Goal: Information Seeking & Learning: Learn about a topic

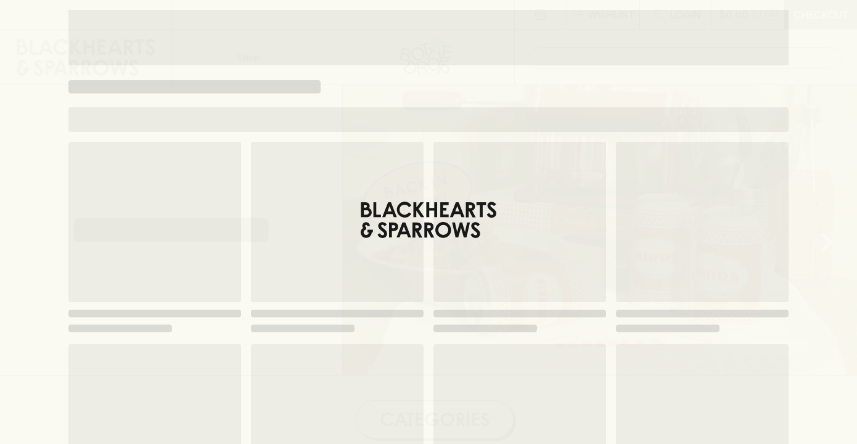
click at [427, 221] on div "Loading" at bounding box center [428, 339] width 720 height 394
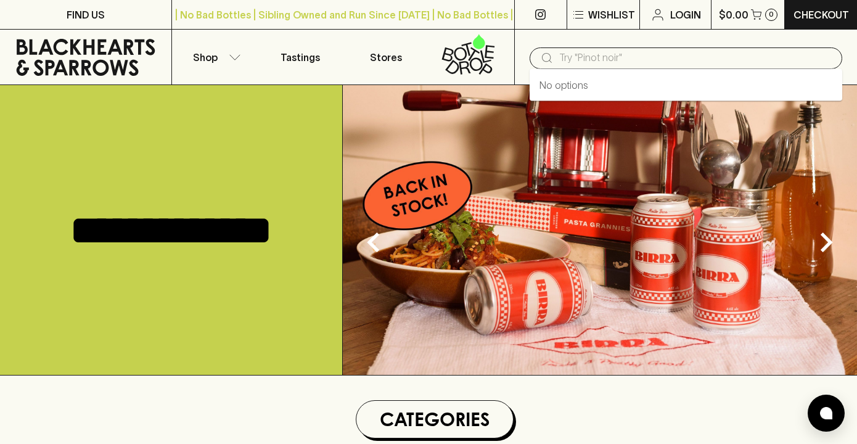
drag, startPoint x: 648, startPoint y: 48, endPoint x: 631, endPoint y: 60, distance: 20.7
click at [648, 48] on input "text" at bounding box center [695, 58] width 273 height 20
click at [631, 60] on input "text" at bounding box center [695, 58] width 273 height 20
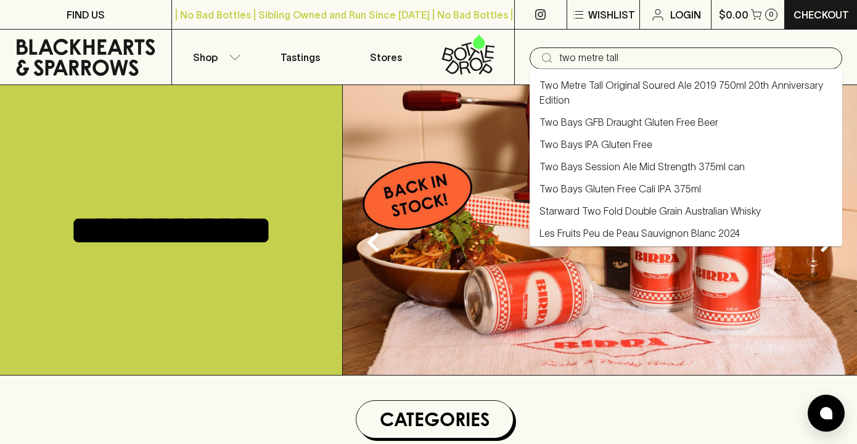
type input "two metre tall"
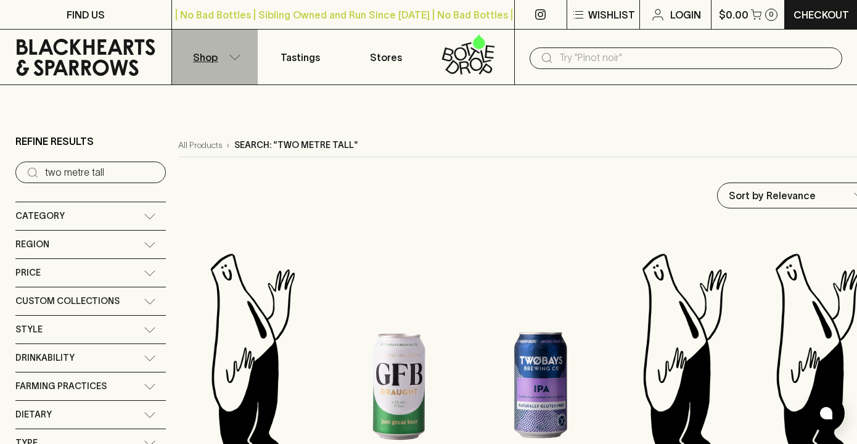
click at [231, 52] on button "Shop" at bounding box center [215, 57] width 86 height 55
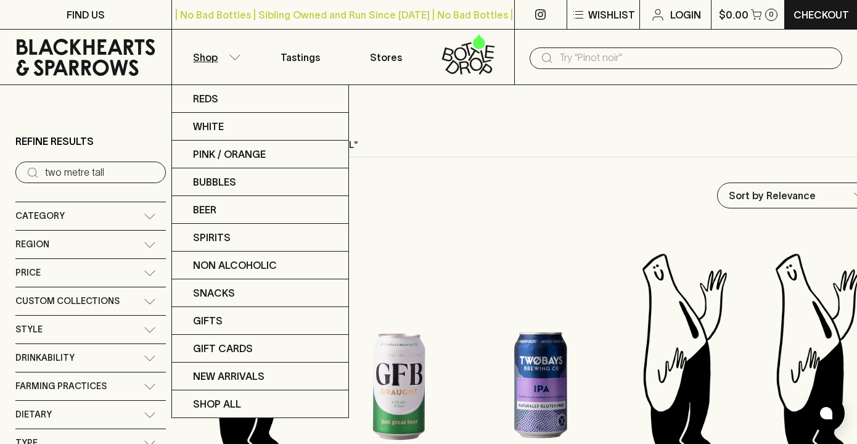
click at [234, 54] on div at bounding box center [428, 222] width 857 height 444
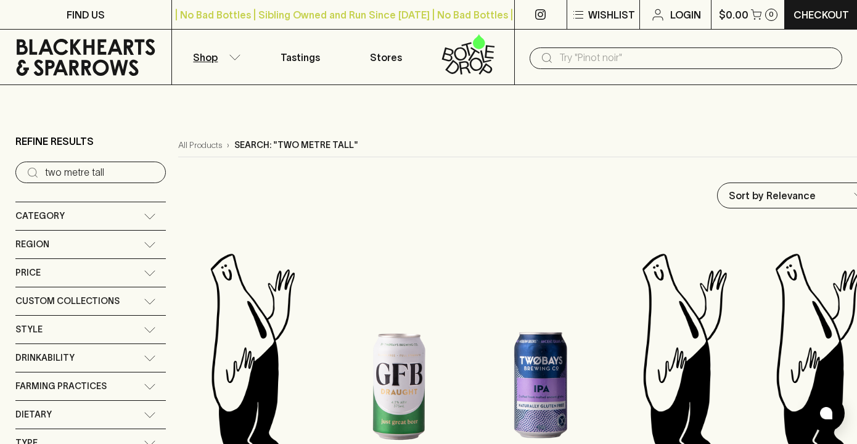
click at [234, 54] on icon "button" at bounding box center [235, 57] width 12 height 6
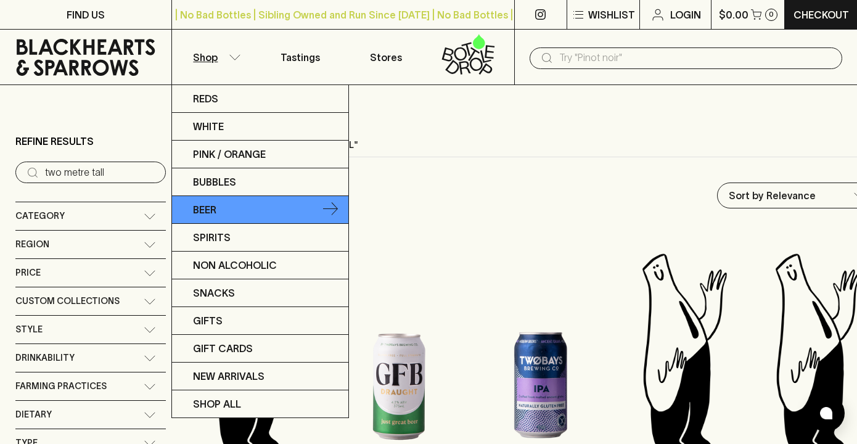
click at [226, 213] on link "Beer" at bounding box center [260, 210] width 176 height 28
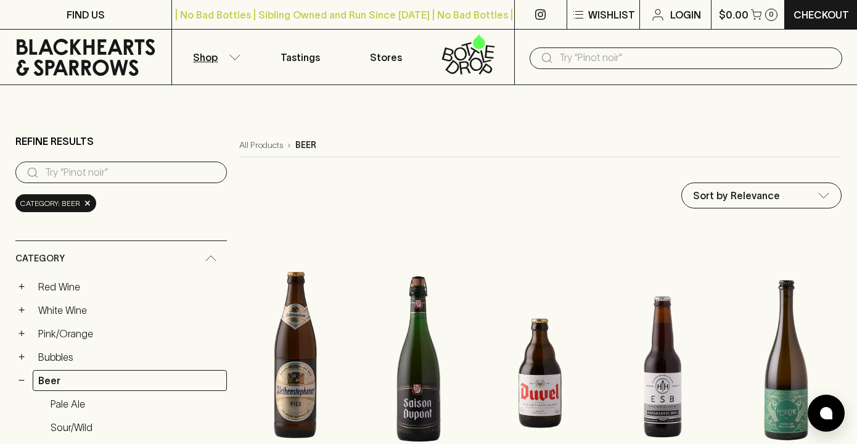
type input "79.5"
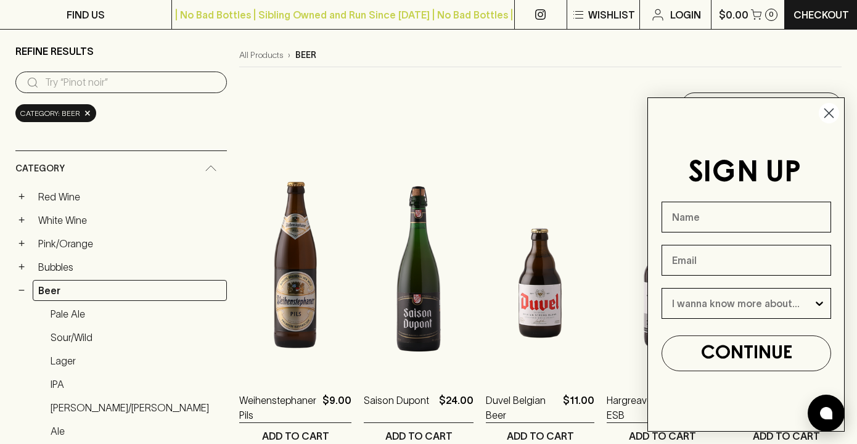
scroll to position [85, 0]
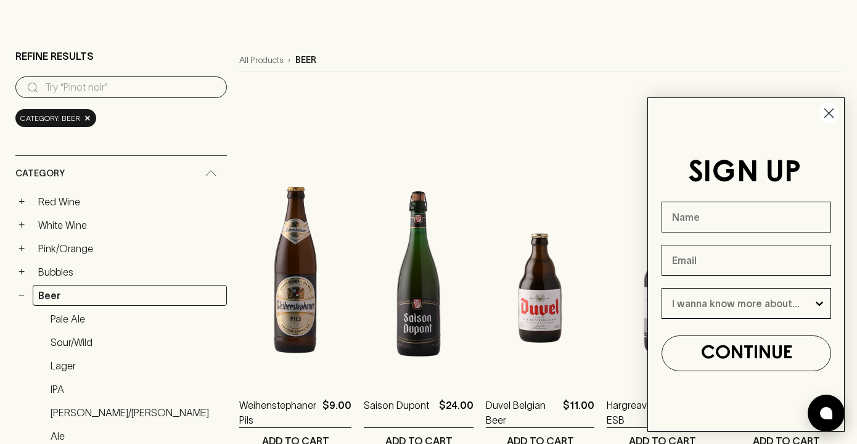
click at [827, 115] on icon "Close dialog" at bounding box center [829, 113] width 9 height 9
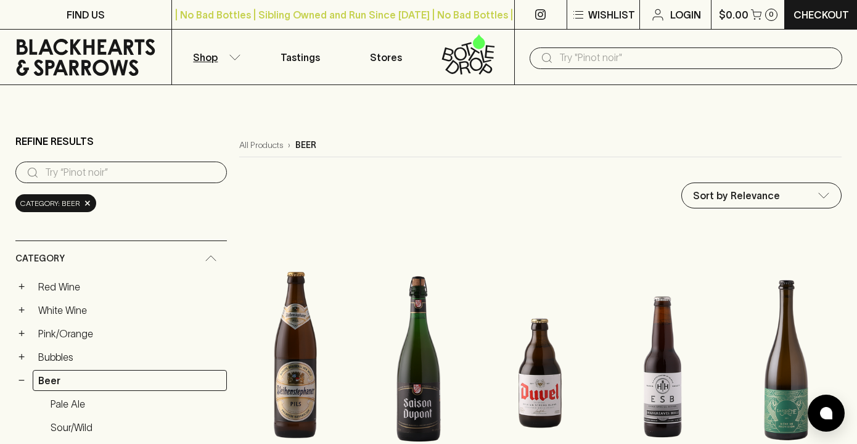
scroll to position [0, 0]
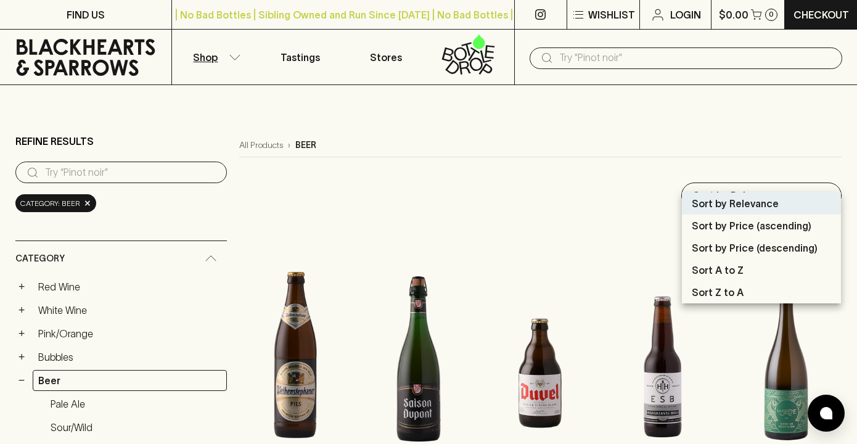
click at [732, 274] on p "Sort A to Z" at bounding box center [718, 270] width 52 height 15
type input "name:asc"
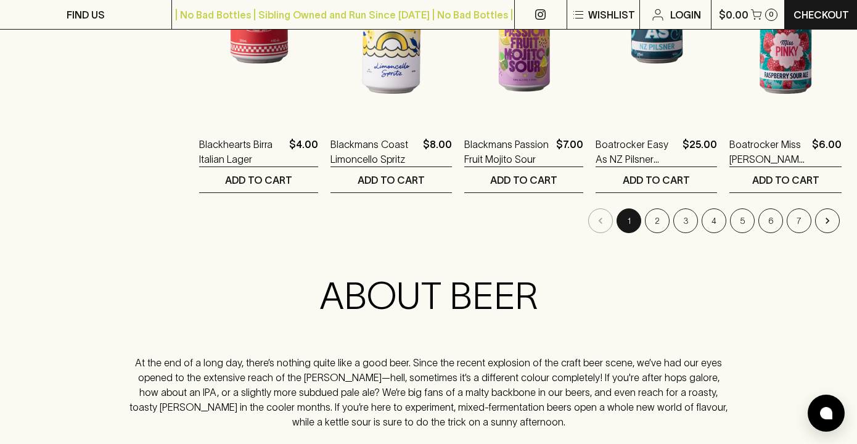
scroll to position [1319, 0]
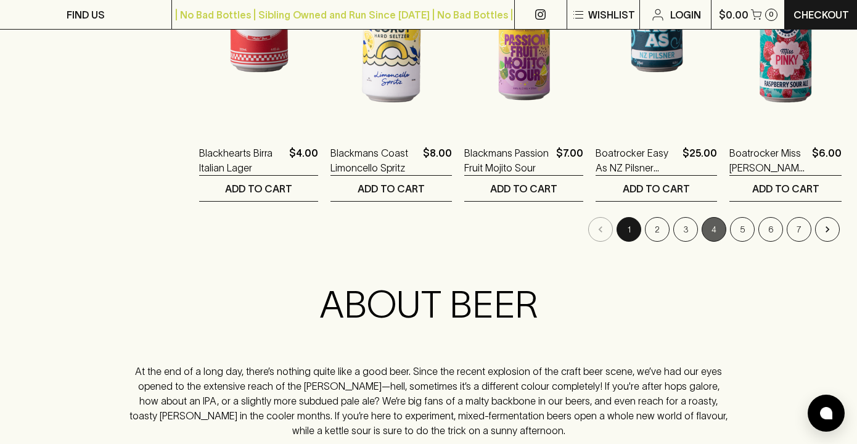
click at [714, 217] on button "4" at bounding box center [713, 229] width 25 height 25
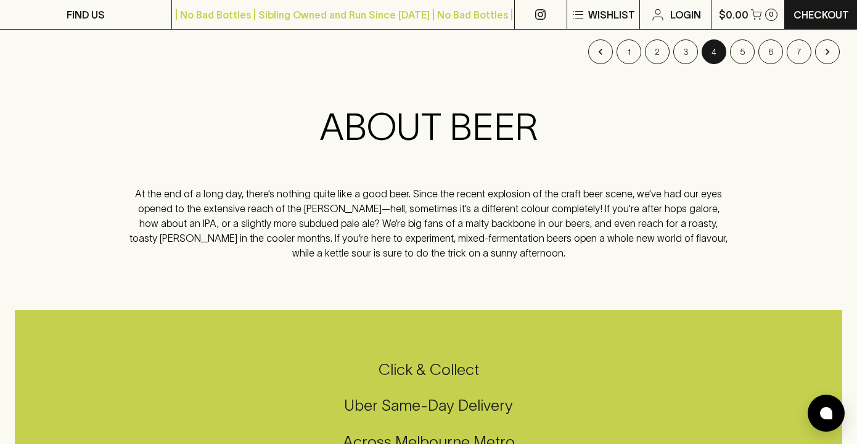
click at [626, 248] on div "ABOUT BEER At the end of a long day, there’s nothing quite like a good beer. Si…" at bounding box center [429, 187] width 600 height 165
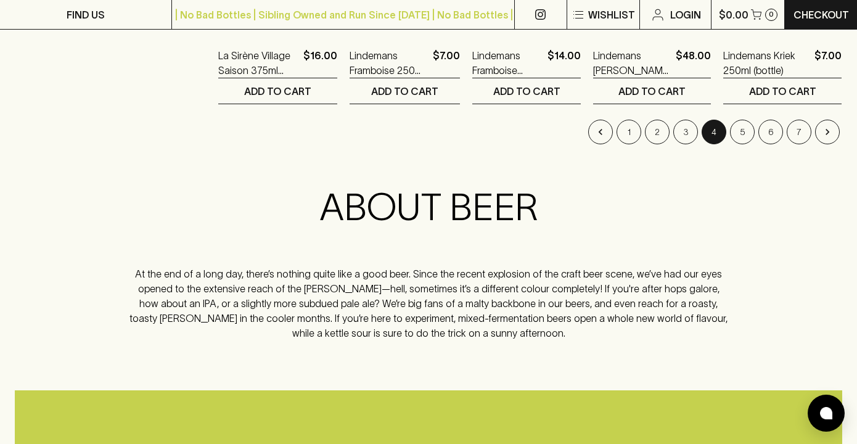
scroll to position [1404, 0]
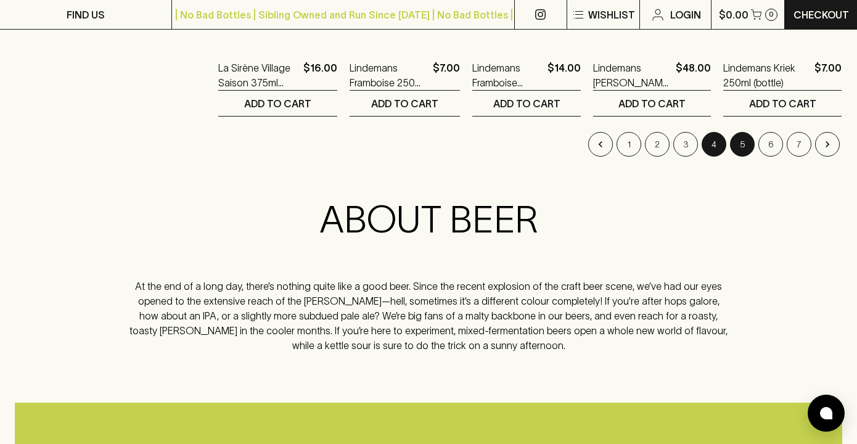
click at [739, 135] on button "5" at bounding box center [742, 144] width 25 height 25
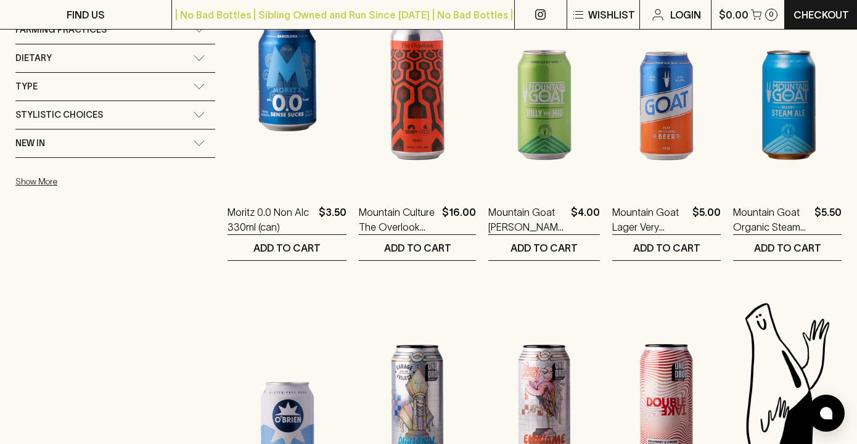
scroll to position [1182, 0]
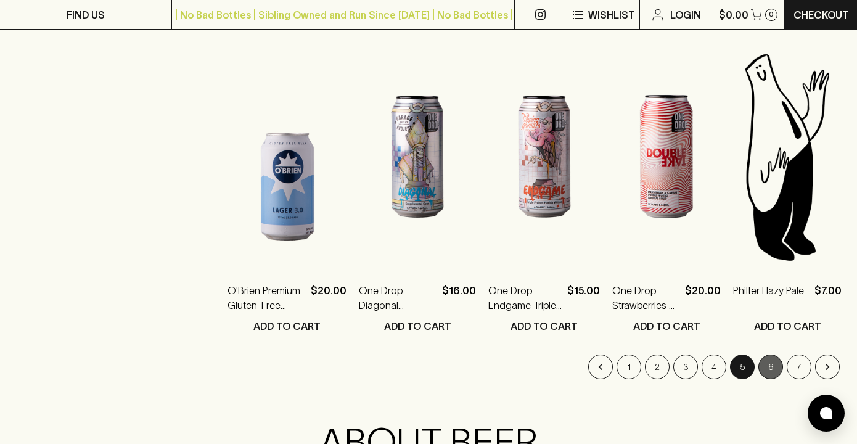
click at [774, 354] on button "6" at bounding box center [770, 366] width 25 height 25
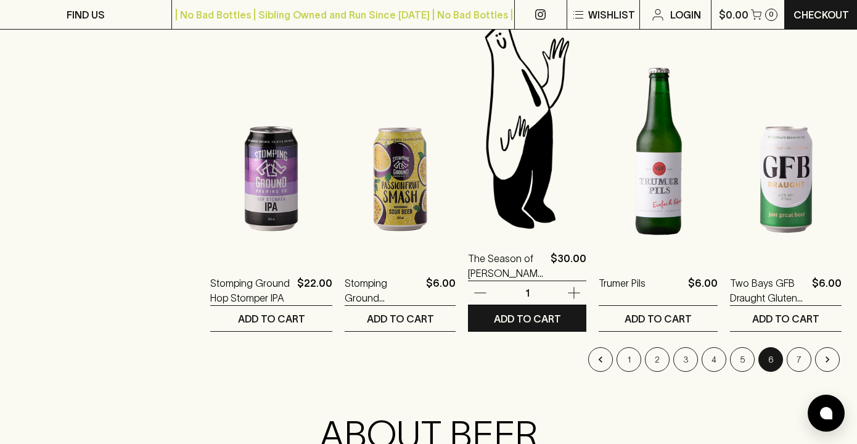
scroll to position [1425, 0]
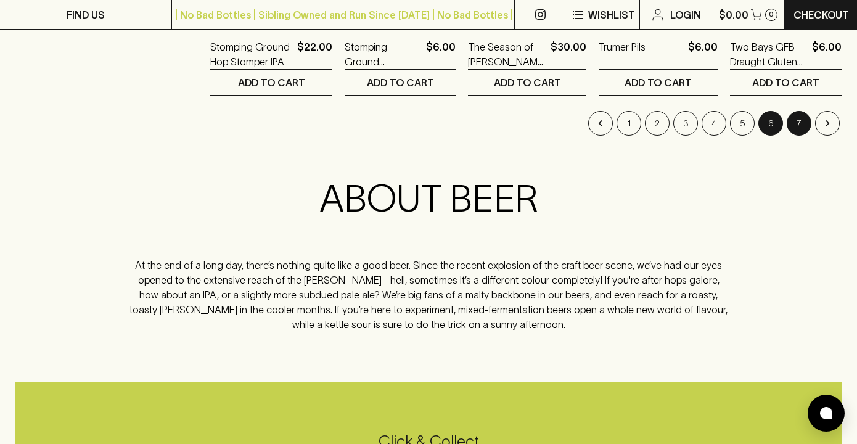
click at [800, 111] on button "7" at bounding box center [798, 123] width 25 height 25
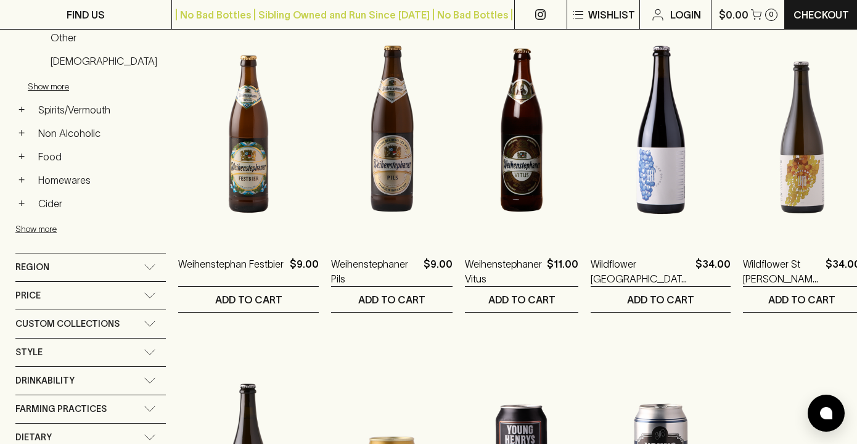
scroll to position [173, 0]
